Goal: Transaction & Acquisition: Download file/media

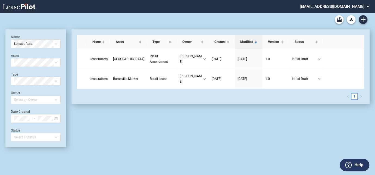
click at [367, 5] on md-select "[EMAIL_ADDRESS][DOMAIN_NAME] Change Password 2-Factor Authentication Form Manag…" at bounding box center [336, 6] width 74 height 12
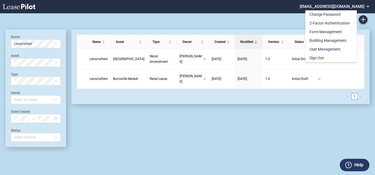
click at [273, 20] on md-backdrop at bounding box center [187, 87] width 375 height 175
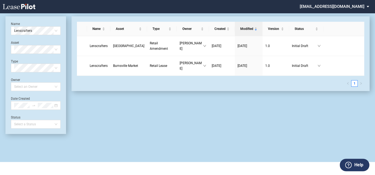
click at [233, 7] on div at bounding box center [255, 6] width 77 height 13
click at [351, 164] on use at bounding box center [348, 165] width 7 height 7
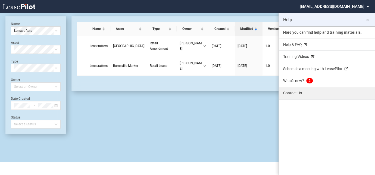
click at [293, 94] on link "Contact Us" at bounding box center [327, 93] width 96 height 12
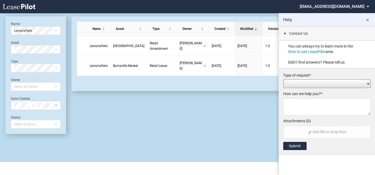
click at [292, 82] on select "Add / Change Asset Feature Request Formatting Issue Language Revisions Add New …" at bounding box center [326, 83] width 87 height 9
select select "feature_request"
click at [283, 79] on select "Add / Change Asset Feature Request Formatting Issue Language Revisions Add New …" at bounding box center [326, 83] width 87 height 9
click at [293, 106] on textarea at bounding box center [326, 106] width 87 height 17
drag, startPoint x: 368, startPoint y: 20, endPoint x: 364, endPoint y: 20, distance: 3.3
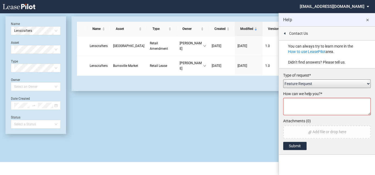
click at [368, 20] on md-icon "close" at bounding box center [367, 20] width 7 height 7
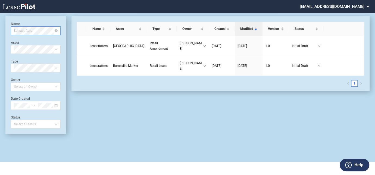
click at [55, 31] on span "Lenscrafters" at bounding box center [35, 31] width 43 height 8
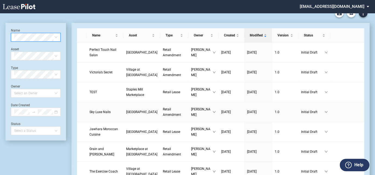
scroll to position [0, 0]
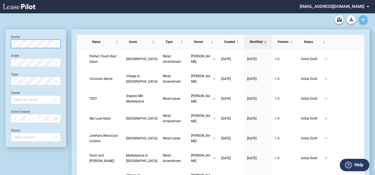
click at [363, 18] on use "Create new document" at bounding box center [363, 19] width 5 height 5
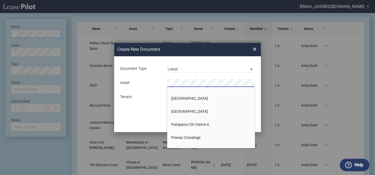
scroll to position [542, 0]
click at [254, 51] on span "×" at bounding box center [255, 49] width 4 height 9
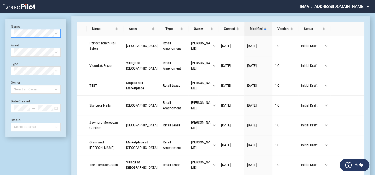
click at [370, 6] on md-select "[EMAIL_ADDRESS][DOMAIN_NAME]" at bounding box center [336, 6] width 74 height 12
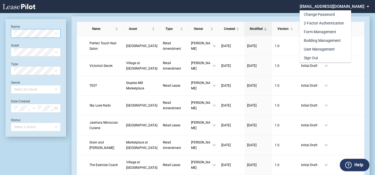
scroll to position [0, 0]
click at [247, 16] on md-backdrop at bounding box center [187, 94] width 375 height 188
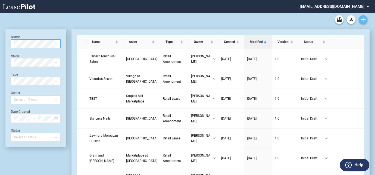
click at [364, 20] on use "Create new document" at bounding box center [363, 19] width 5 height 5
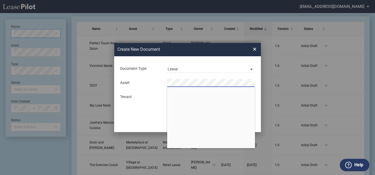
scroll to position [904, 0]
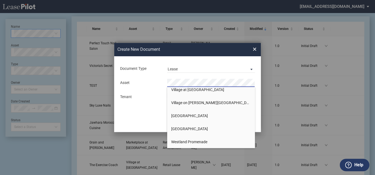
click at [253, 47] on span "×" at bounding box center [255, 49] width 4 height 9
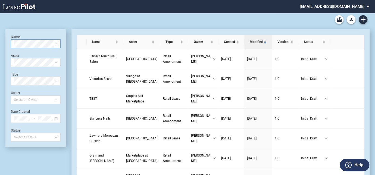
scroll to position [13, 0]
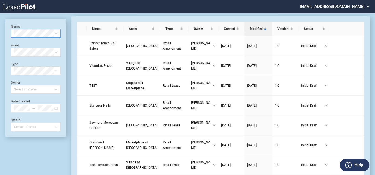
click at [355, 164] on label "Help" at bounding box center [358, 164] width 9 height 7
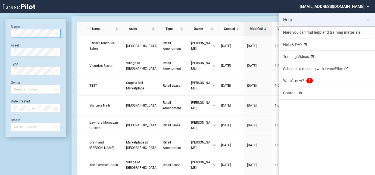
click at [367, 18] on md-icon "close" at bounding box center [367, 20] width 7 height 7
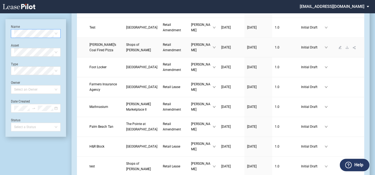
scroll to position [359, 0]
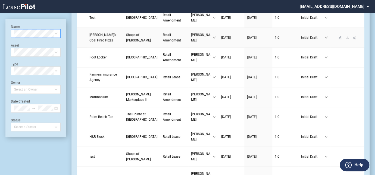
click at [126, 42] on span "Shops of [PERSON_NAME]" at bounding box center [138, 37] width 25 height 9
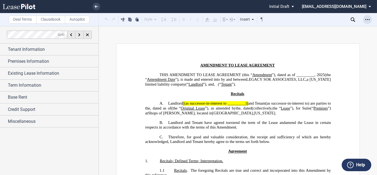
click at [367, 20] on icon "Open Lease options menu" at bounding box center [368, 19] width 4 height 4
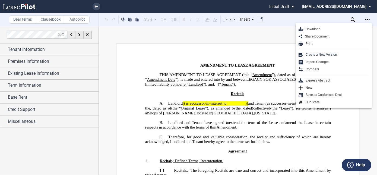
click at [312, 30] on div "Download" at bounding box center [336, 29] width 66 height 5
